Goal: Transaction & Acquisition: Purchase product/service

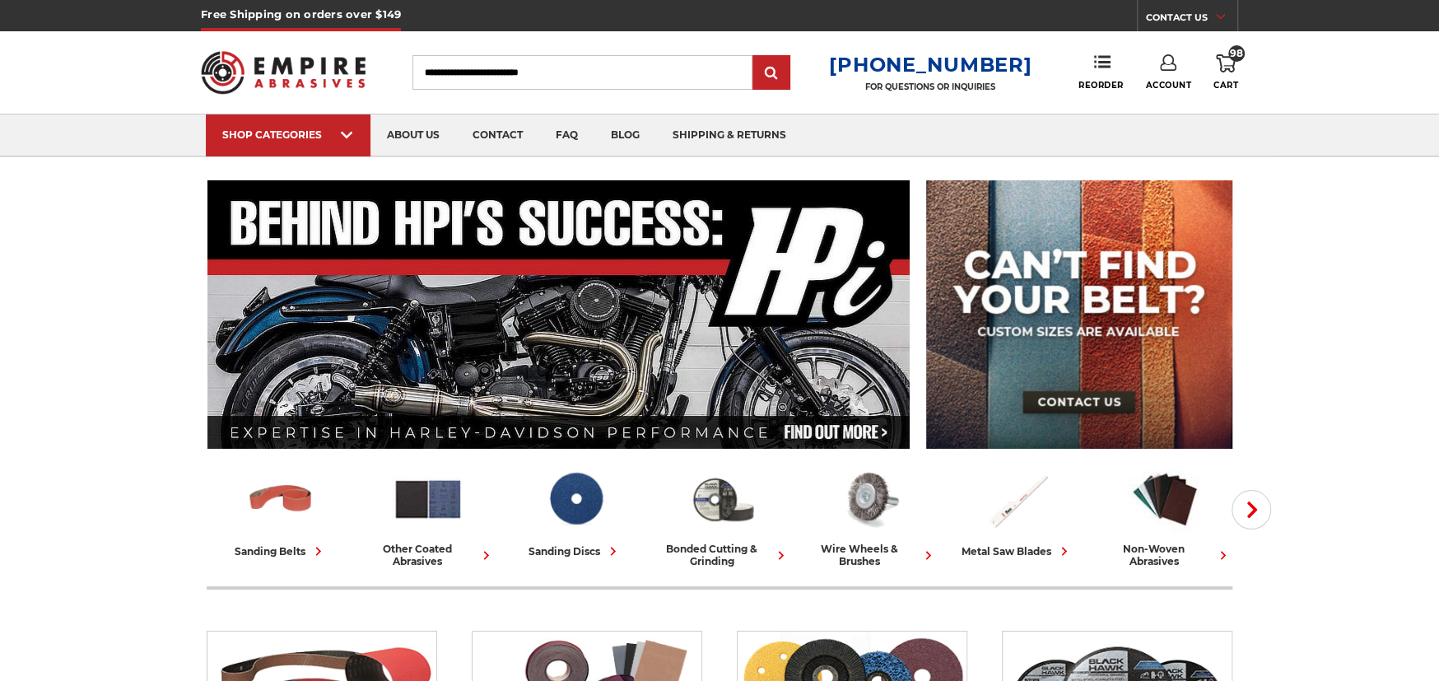
click at [1225, 65] on icon at bounding box center [1226, 63] width 20 height 18
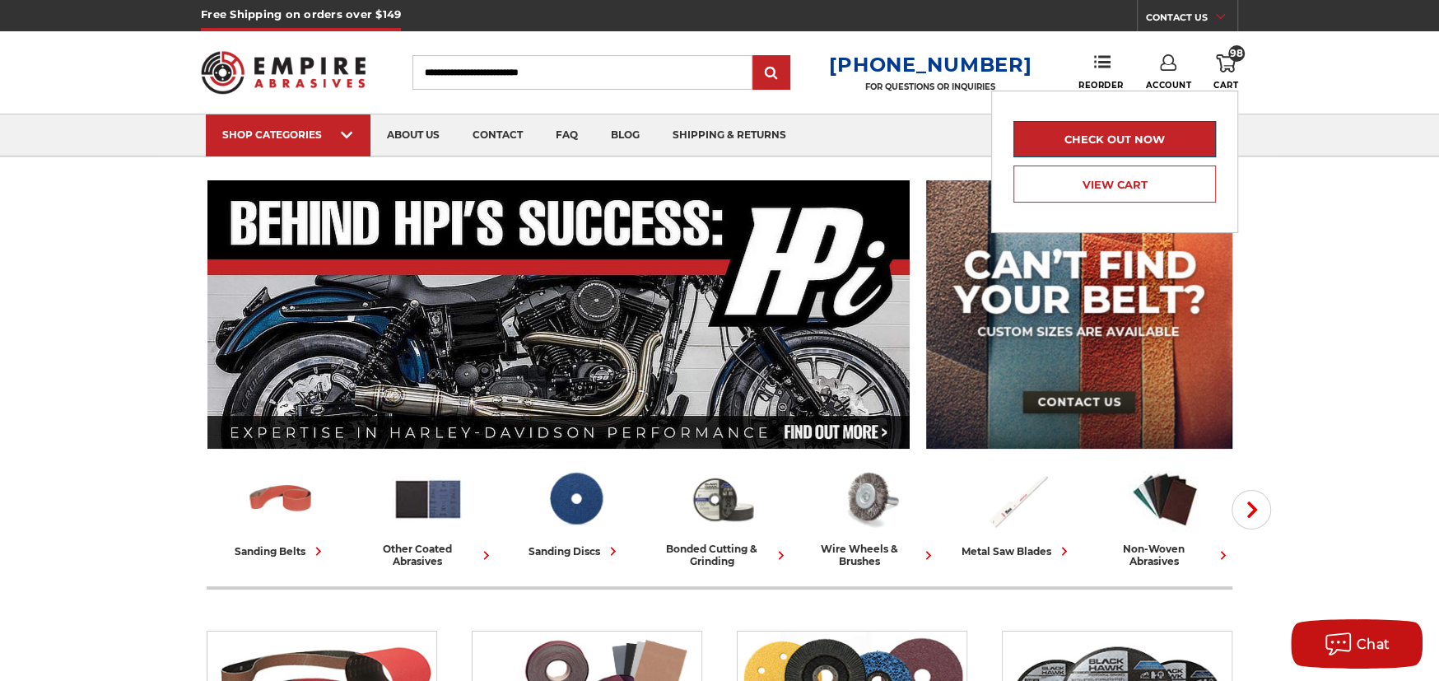
click at [1169, 133] on link "Check out now" at bounding box center [1115, 139] width 203 height 36
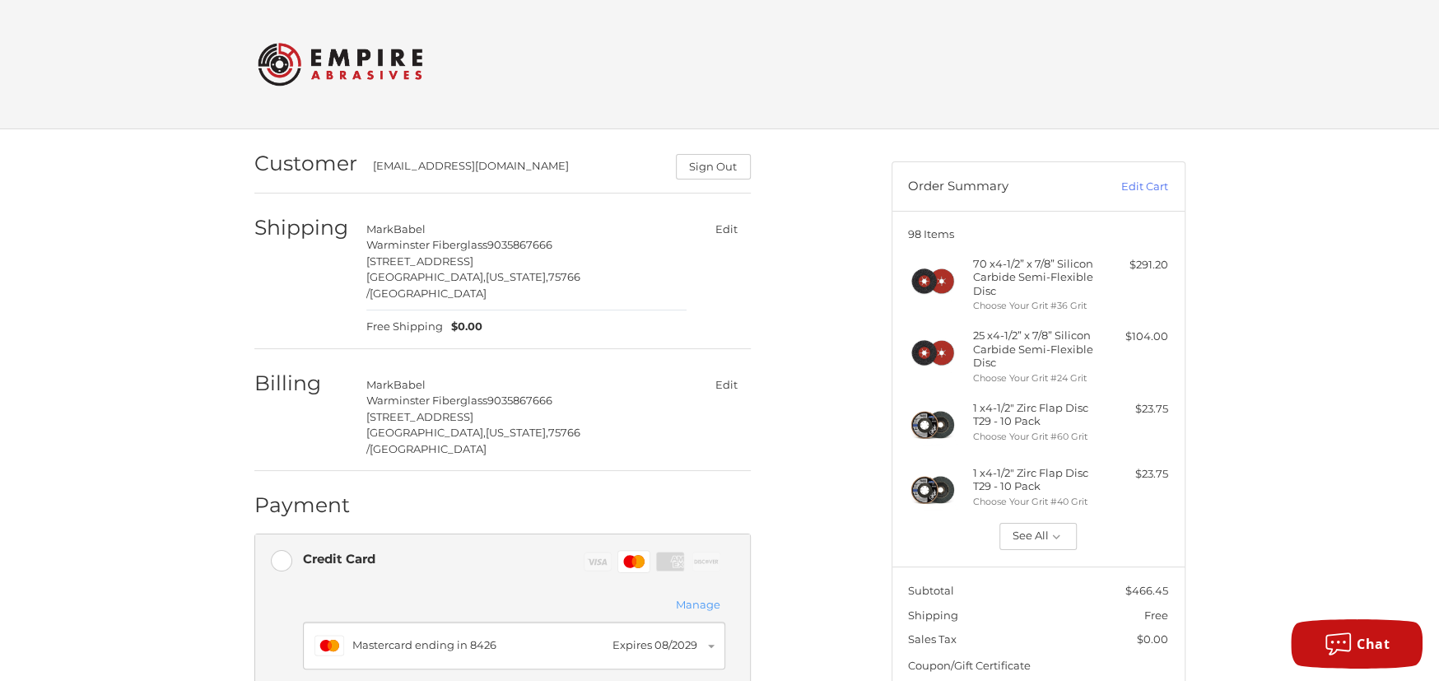
click at [726, 373] on button "Edit" at bounding box center [727, 385] width 48 height 24
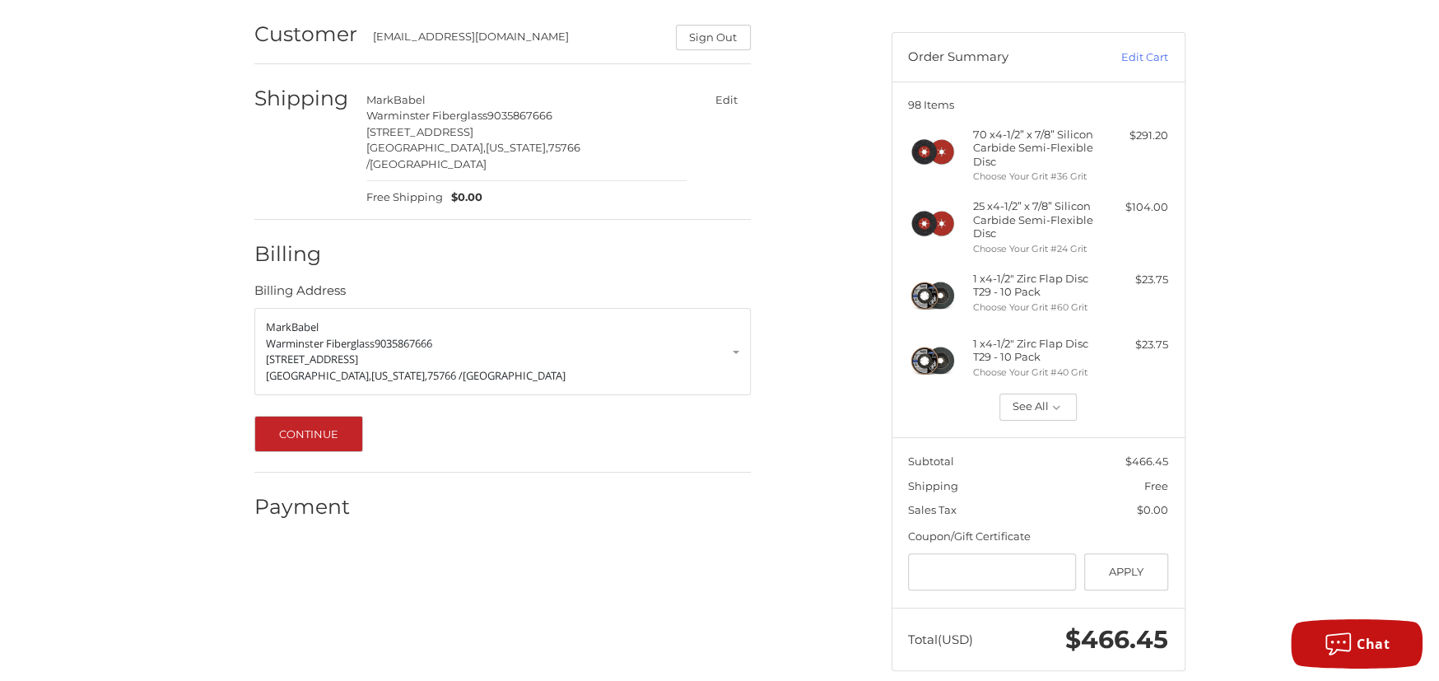
scroll to position [151, 0]
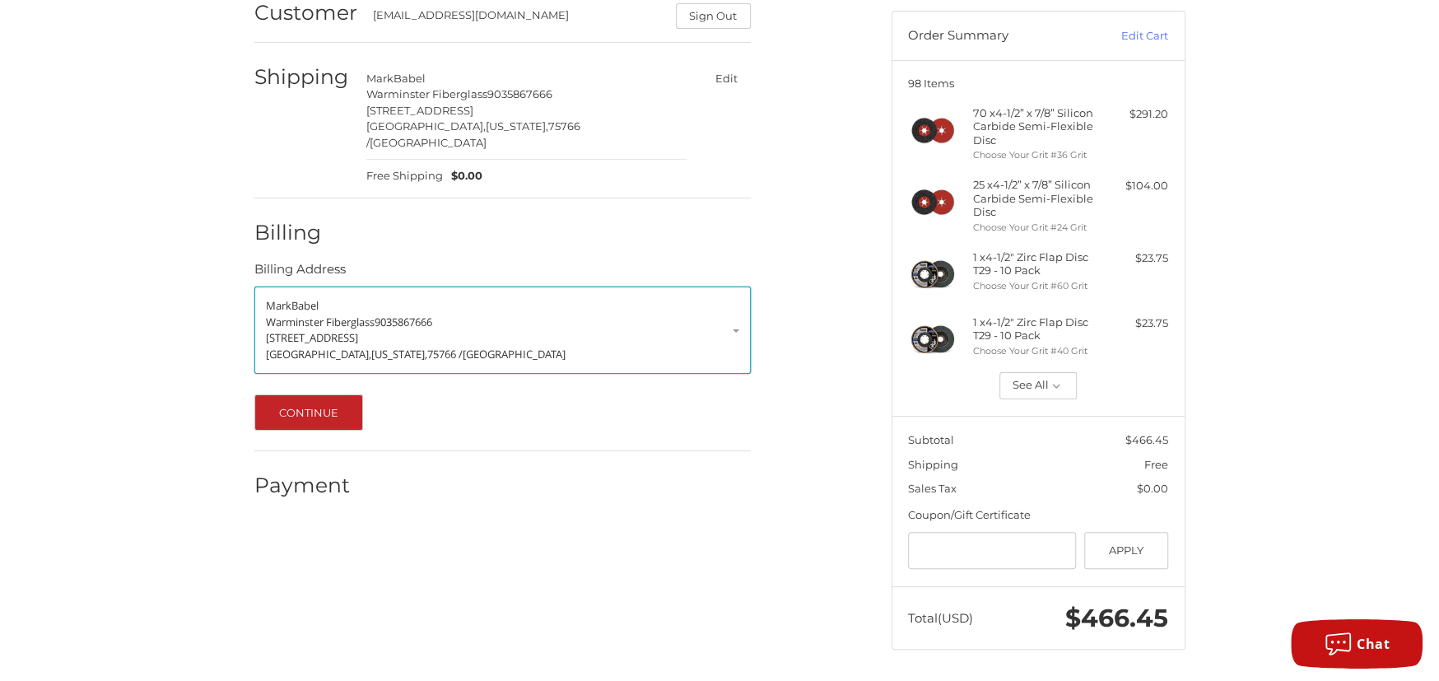
click at [733, 312] on link "[PERSON_NAME] Warminster Fiberglass 9035867666 [STREET_ADDRESS][US_STATE]" at bounding box center [502, 330] width 497 height 87
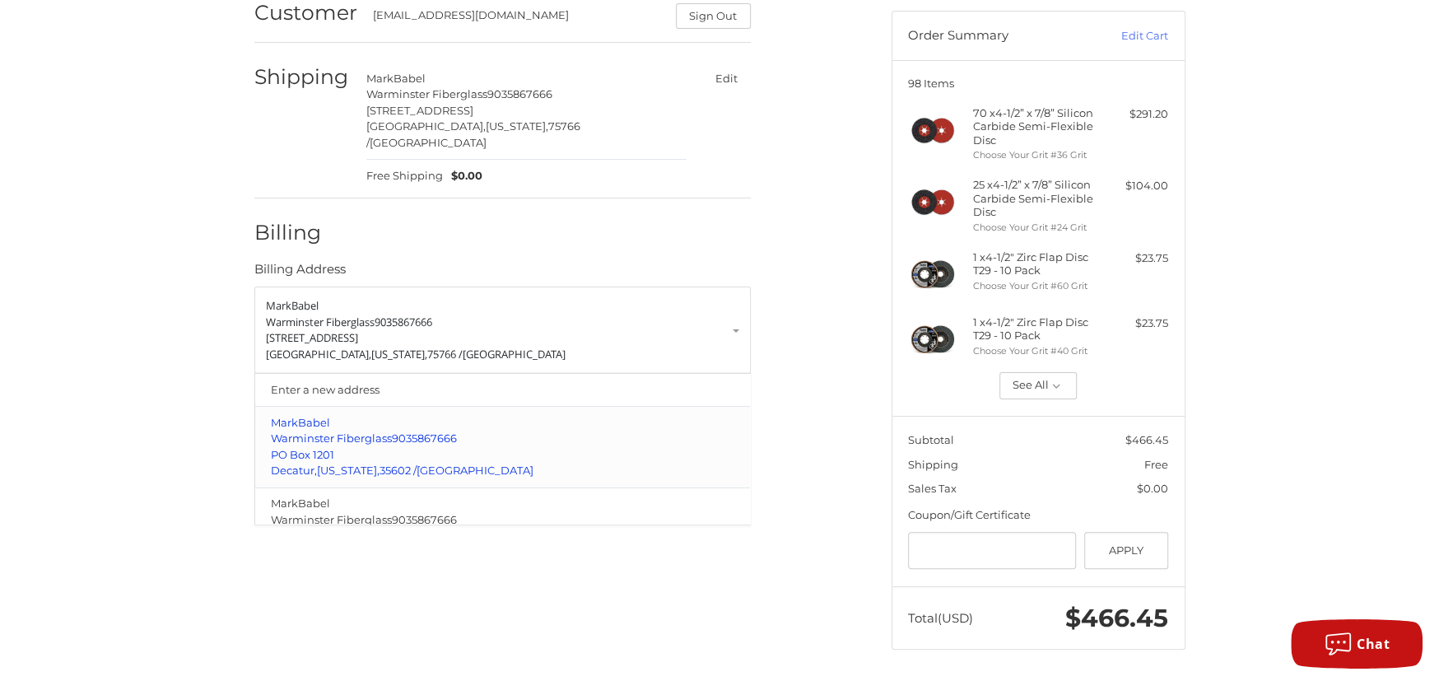
click at [579, 431] on p "Warminster Fiberglass 9035867666" at bounding box center [502, 439] width 463 height 16
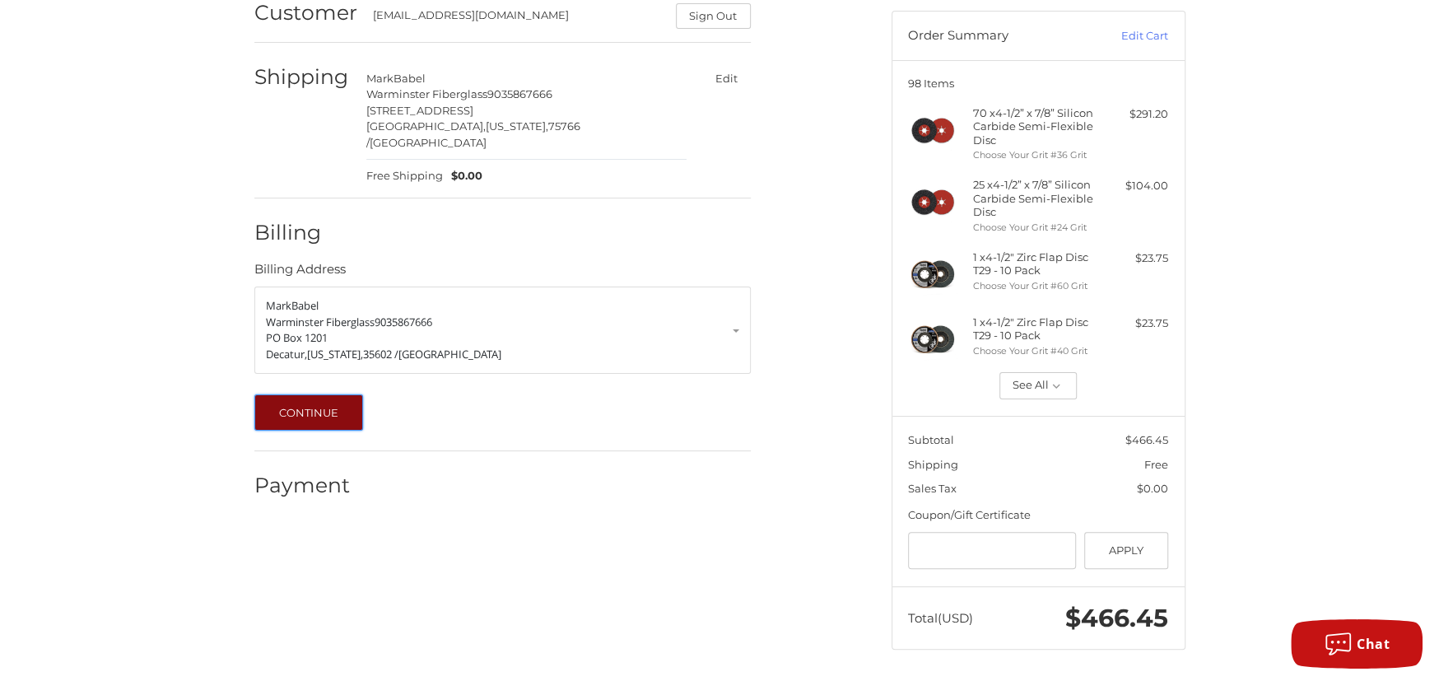
click at [314, 394] on button "Continue" at bounding box center [309, 412] width 110 height 36
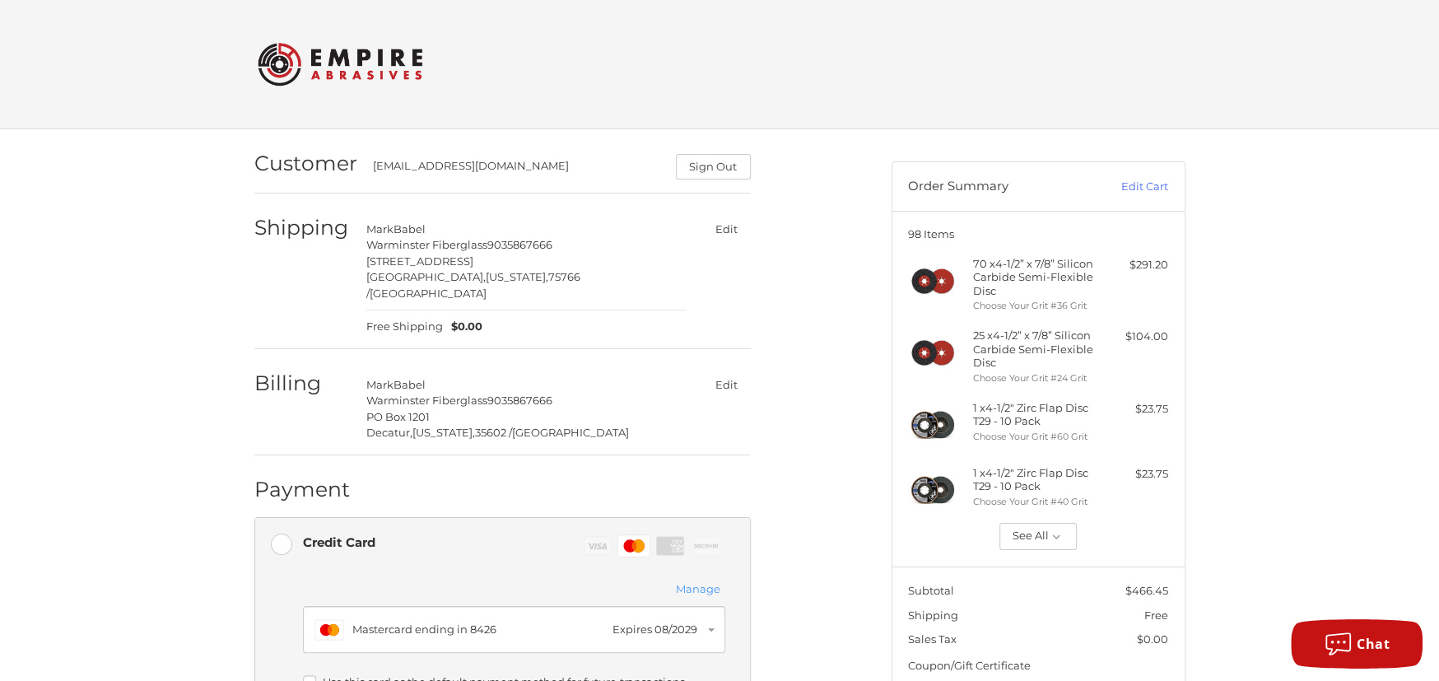
scroll to position [0, 0]
click at [728, 373] on button "Edit" at bounding box center [727, 385] width 48 height 24
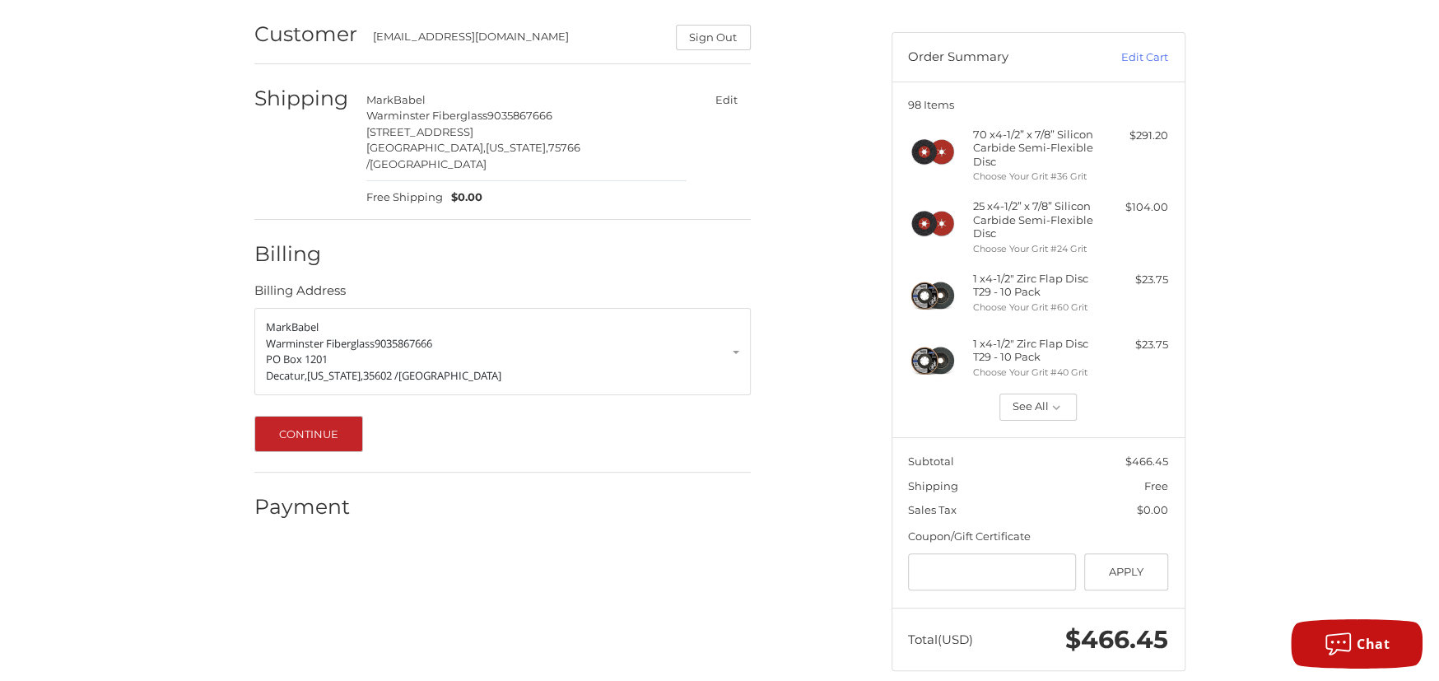
scroll to position [151, 0]
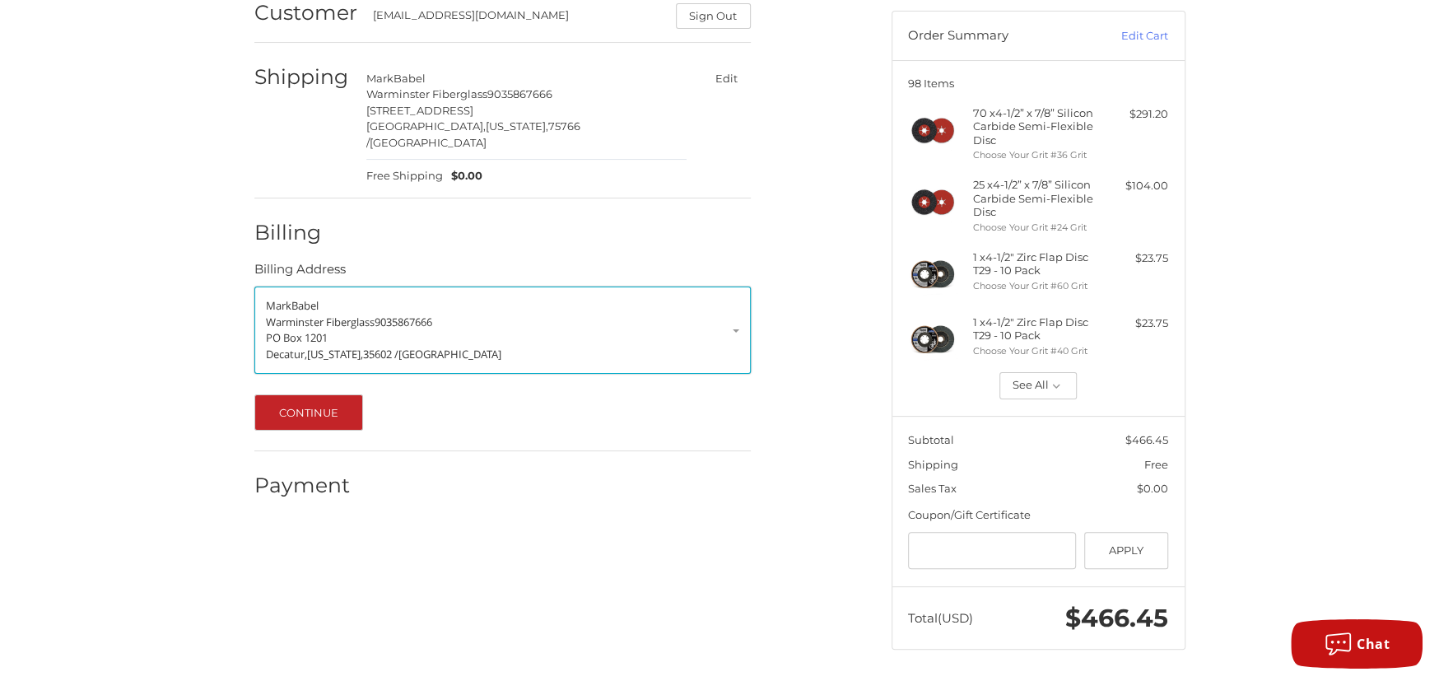
click at [683, 315] on p "Warminster Fiberglass 9035867666" at bounding box center [503, 323] width 474 height 16
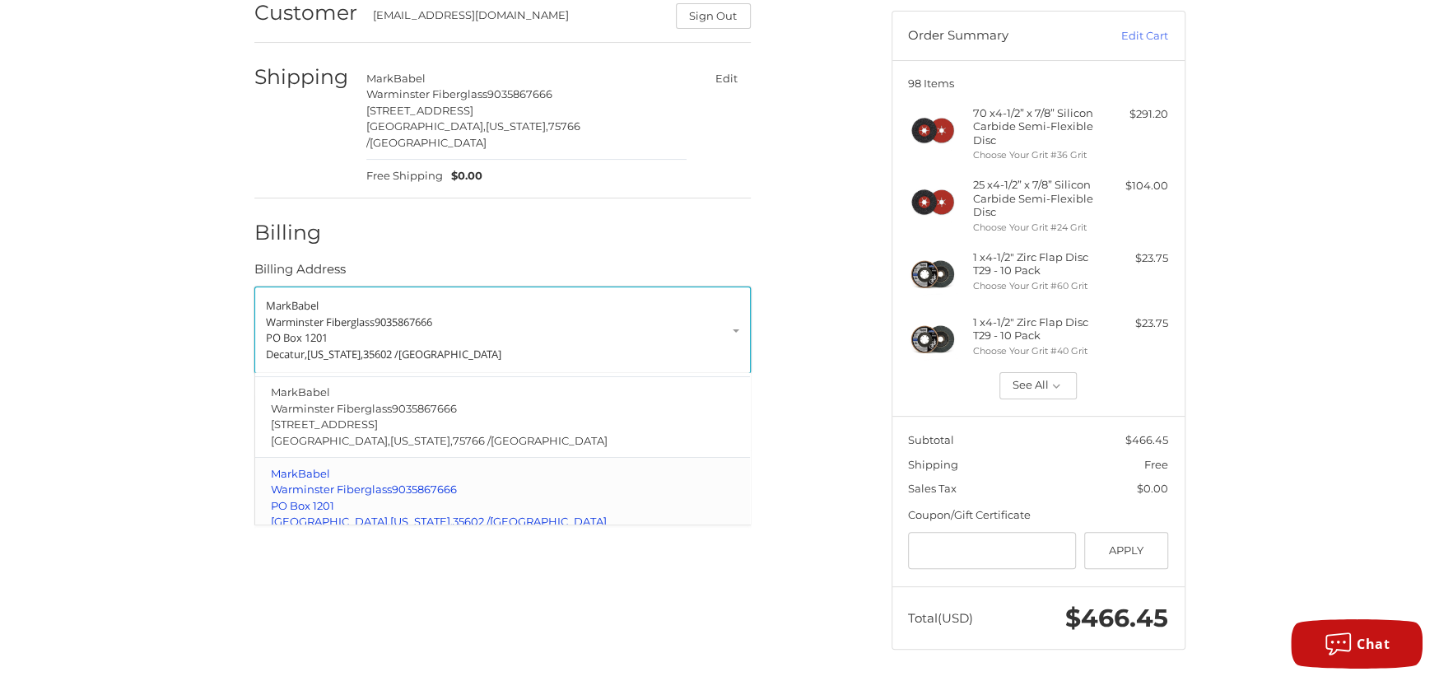
scroll to position [137, 0]
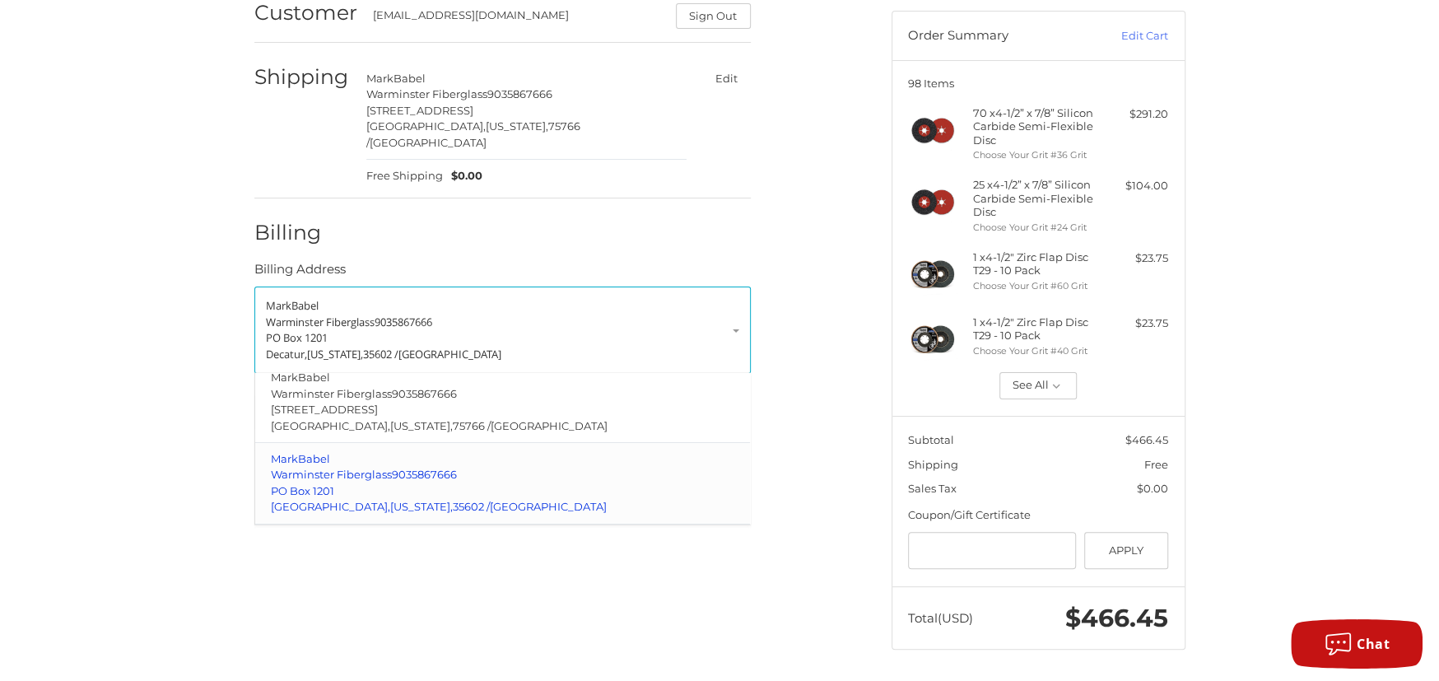
click at [644, 467] on p "Warminster Fiberglass 9035867666" at bounding box center [502, 475] width 463 height 16
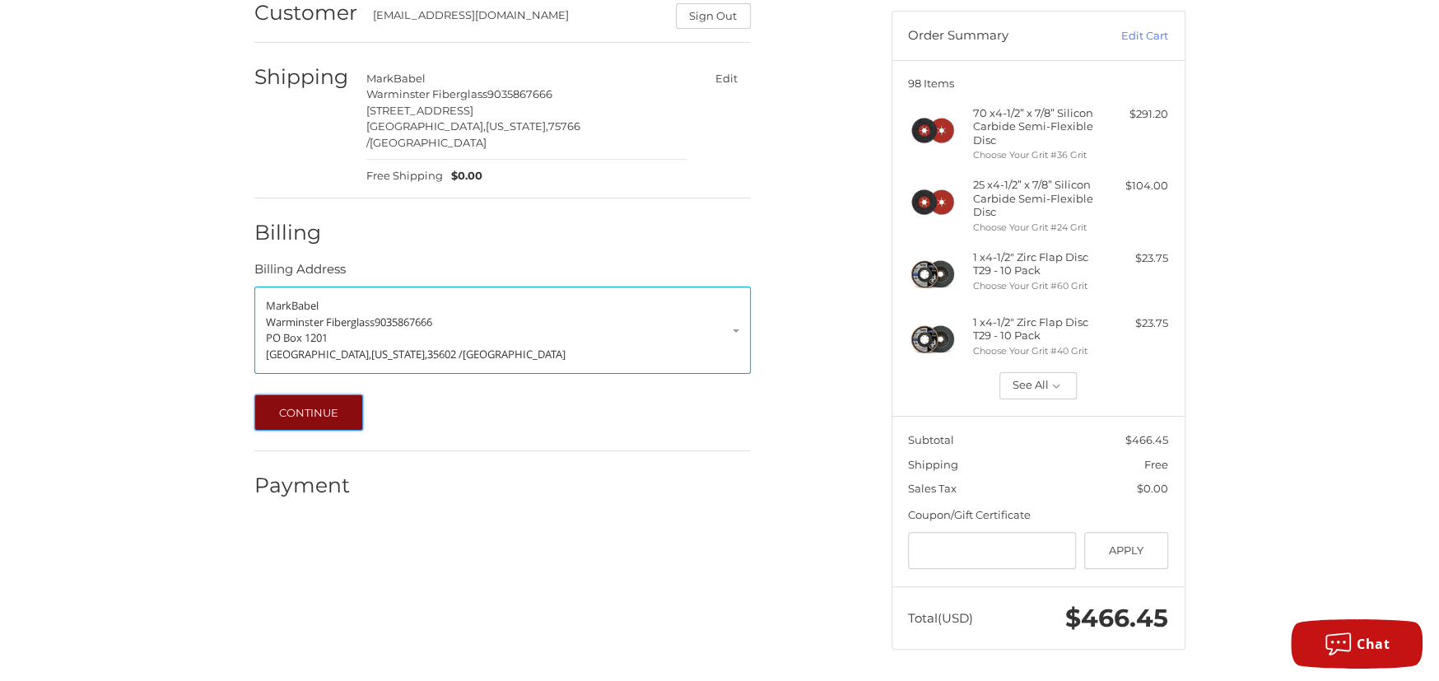
click at [293, 398] on button "Continue" at bounding box center [309, 412] width 110 height 36
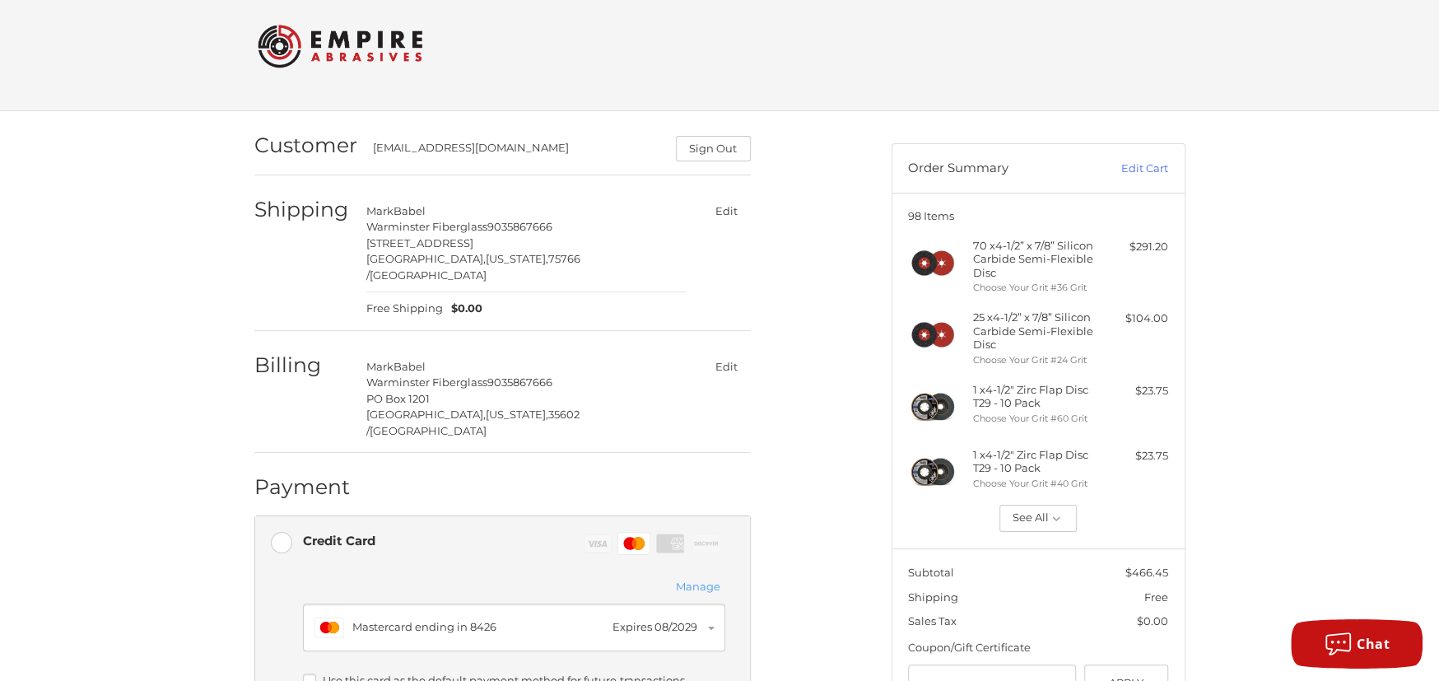
scroll to position [0, 0]
